Goal: Navigation & Orientation: Find specific page/section

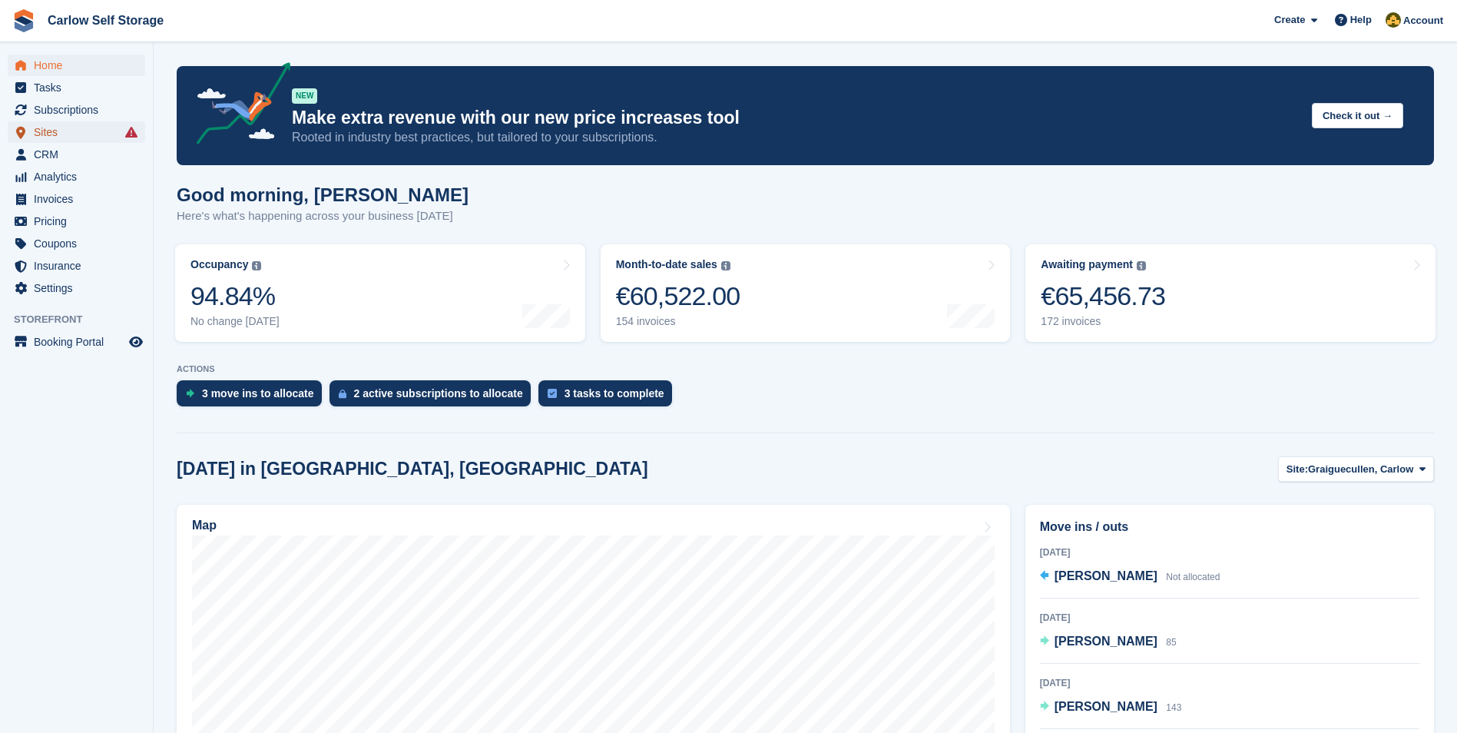
click at [41, 131] on span "Sites" at bounding box center [80, 132] width 92 height 22
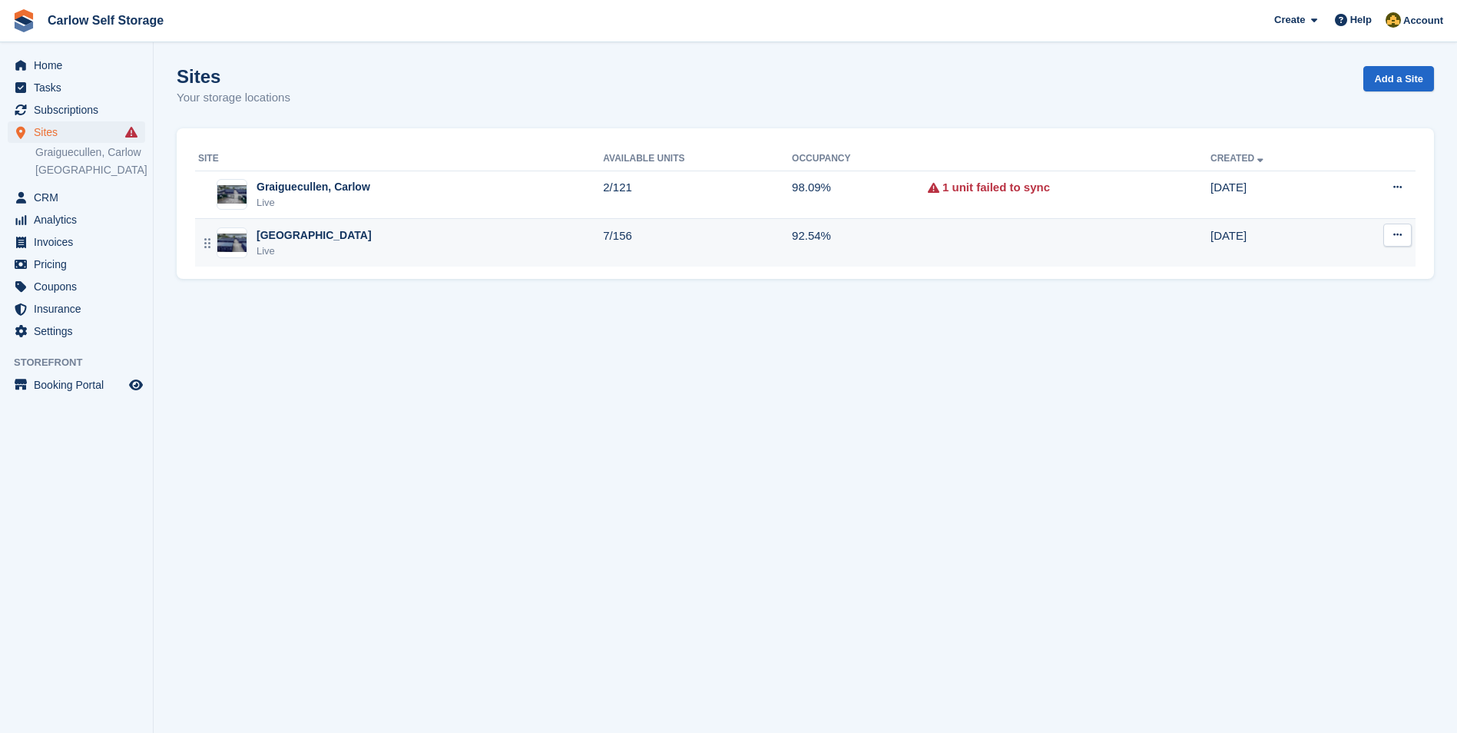
click at [340, 243] on div "Live" at bounding box center [313, 250] width 115 height 15
